Goal: Task Accomplishment & Management: Manage account settings

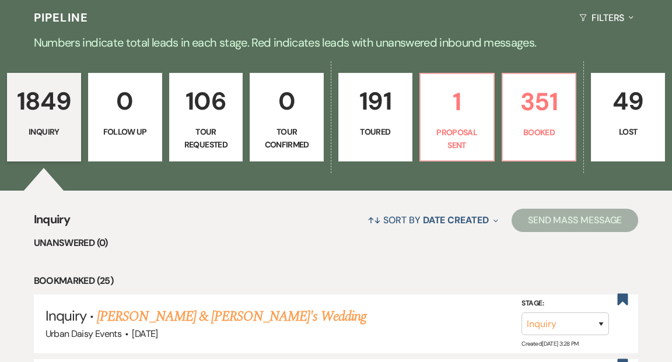
scroll to position [282, 0]
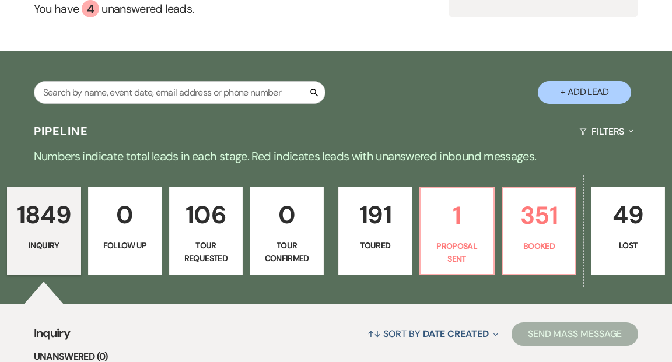
scroll to position [182, 0]
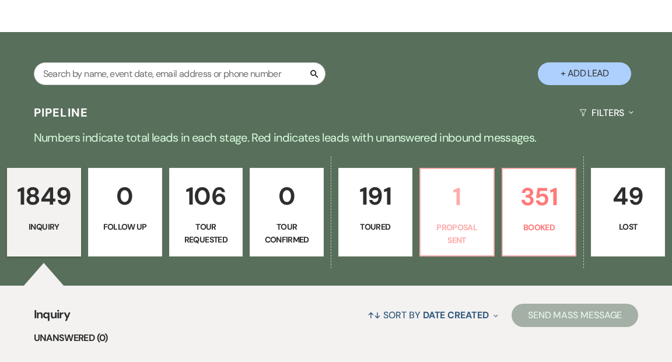
click at [456, 180] on p "1" at bounding box center [457, 196] width 59 height 39
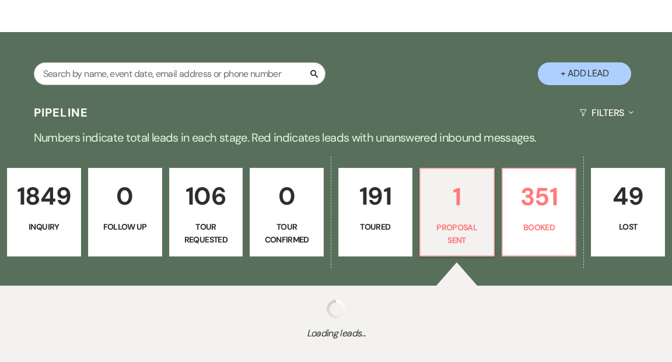
select select "6"
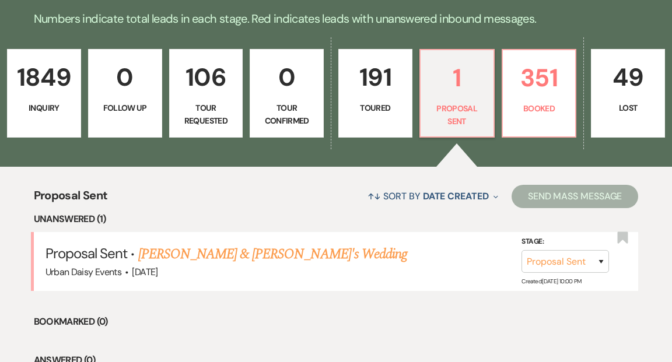
scroll to position [320, 0]
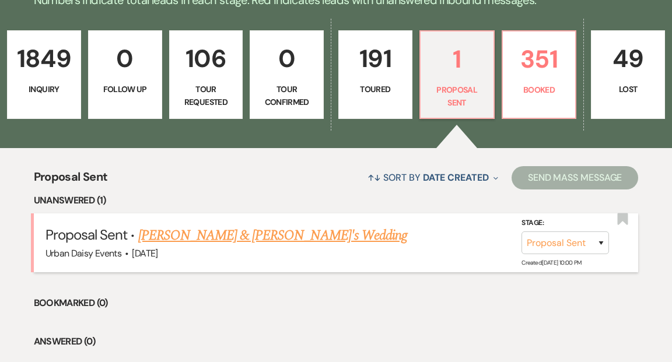
click at [281, 225] on link "[PERSON_NAME] & [PERSON_NAME]'s Wedding" at bounding box center [273, 235] width 270 height 21
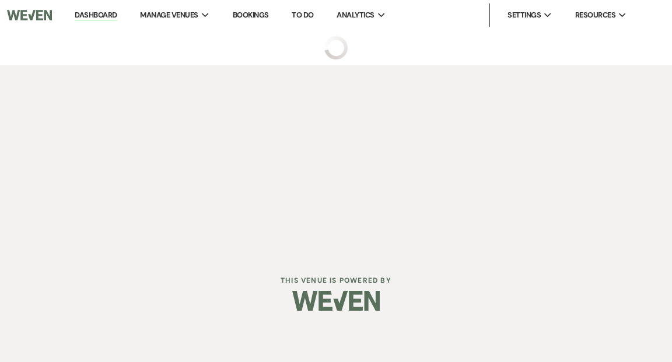
select select "6"
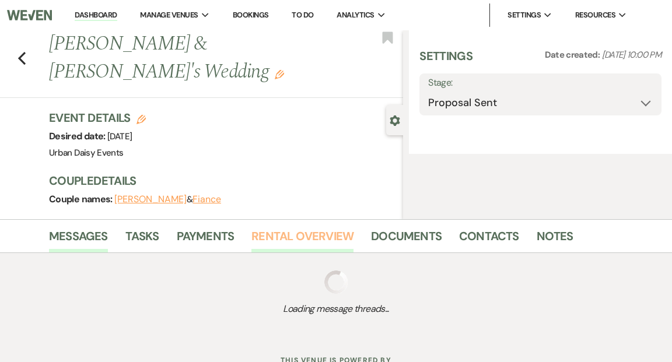
select select "6"
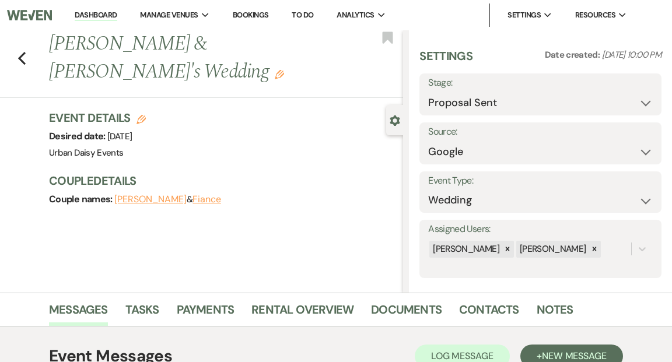
click at [100, 13] on link "Dashboard" at bounding box center [96, 15] width 42 height 11
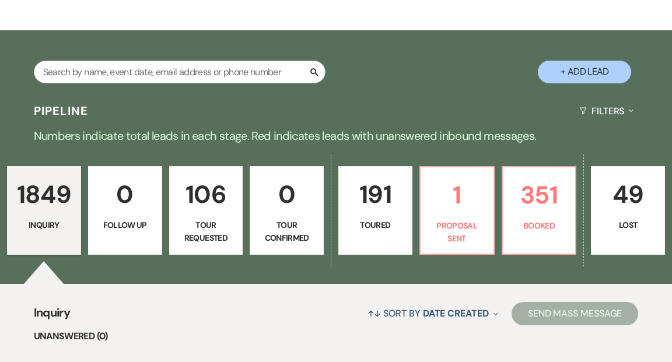
scroll to position [197, 0]
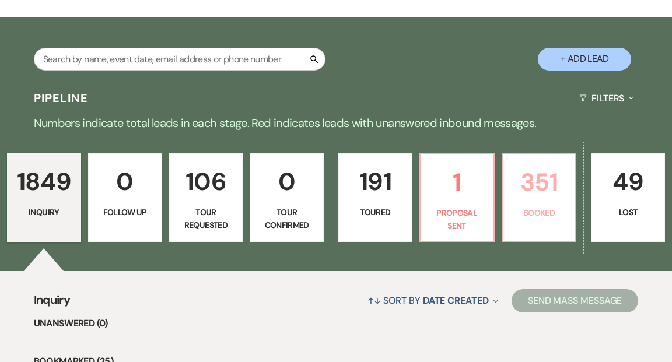
click at [529, 207] on p "Booked" at bounding box center [539, 213] width 59 height 13
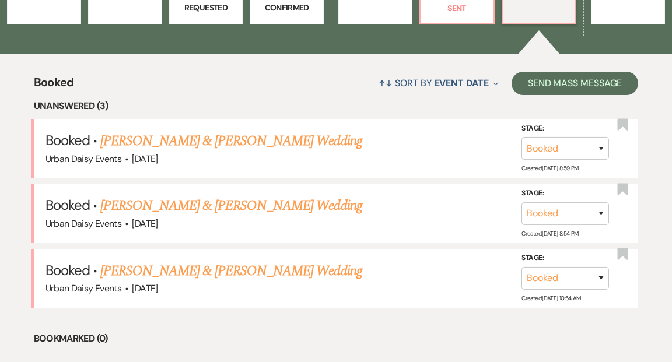
scroll to position [422, 0]
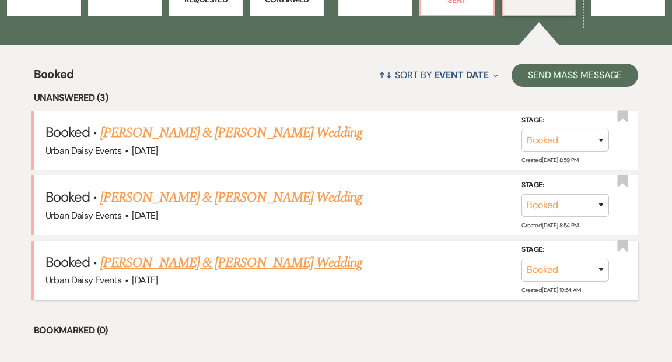
click at [274, 253] on link "Kiley Smith & Maxamus Hagans's Wedding" at bounding box center [230, 263] width 261 height 21
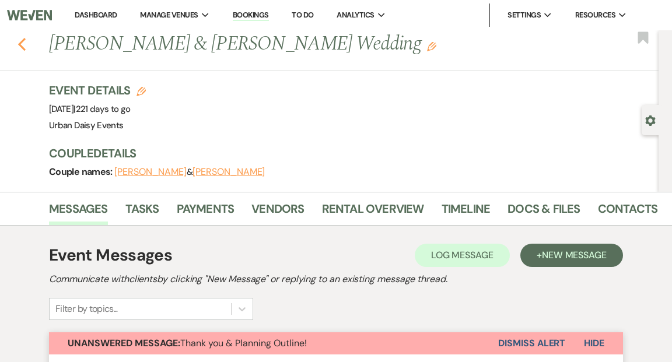
click at [22, 43] on icon "Previous" at bounding box center [22, 44] width 9 height 14
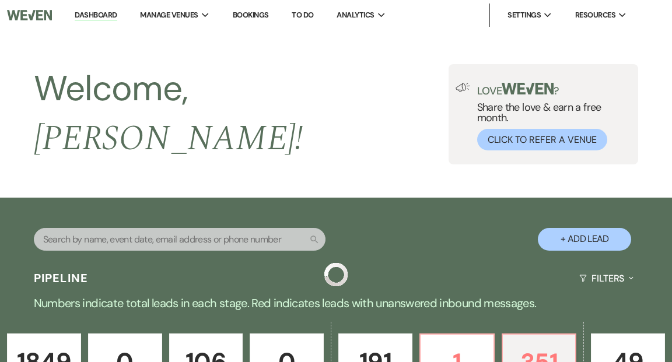
scroll to position [422, 0]
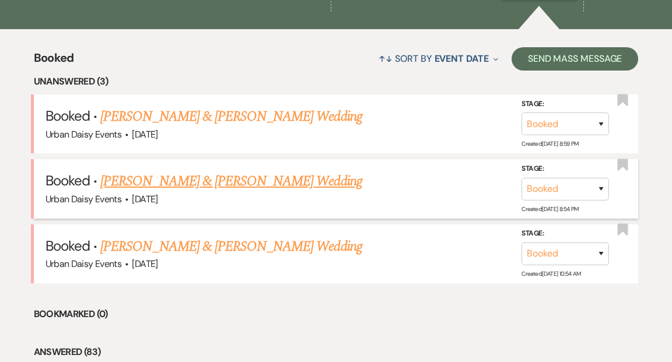
click at [208, 171] on link "Zachary Sovell & Shamiah Jones's Wedding" at bounding box center [230, 181] width 261 height 21
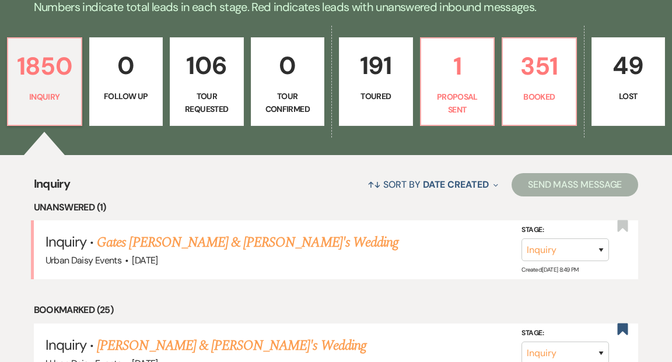
scroll to position [318, 0]
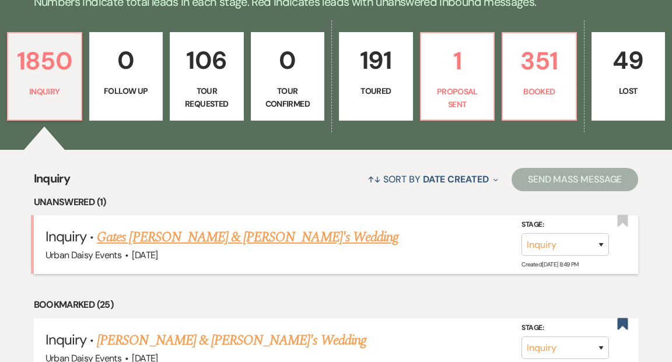
click at [236, 227] on link "Gates [PERSON_NAME] & [PERSON_NAME]'s Wedding" at bounding box center [248, 237] width 302 height 21
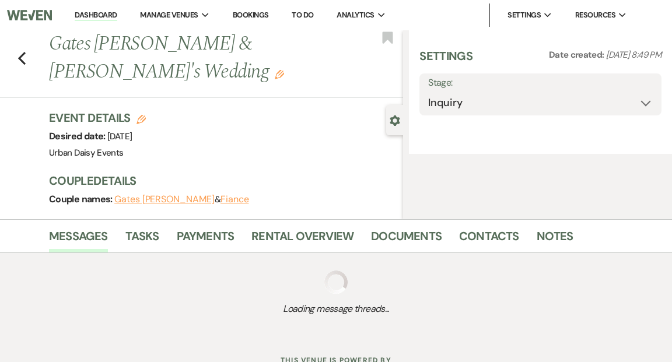
select select "5"
